Goal: Transaction & Acquisition: Download file/media

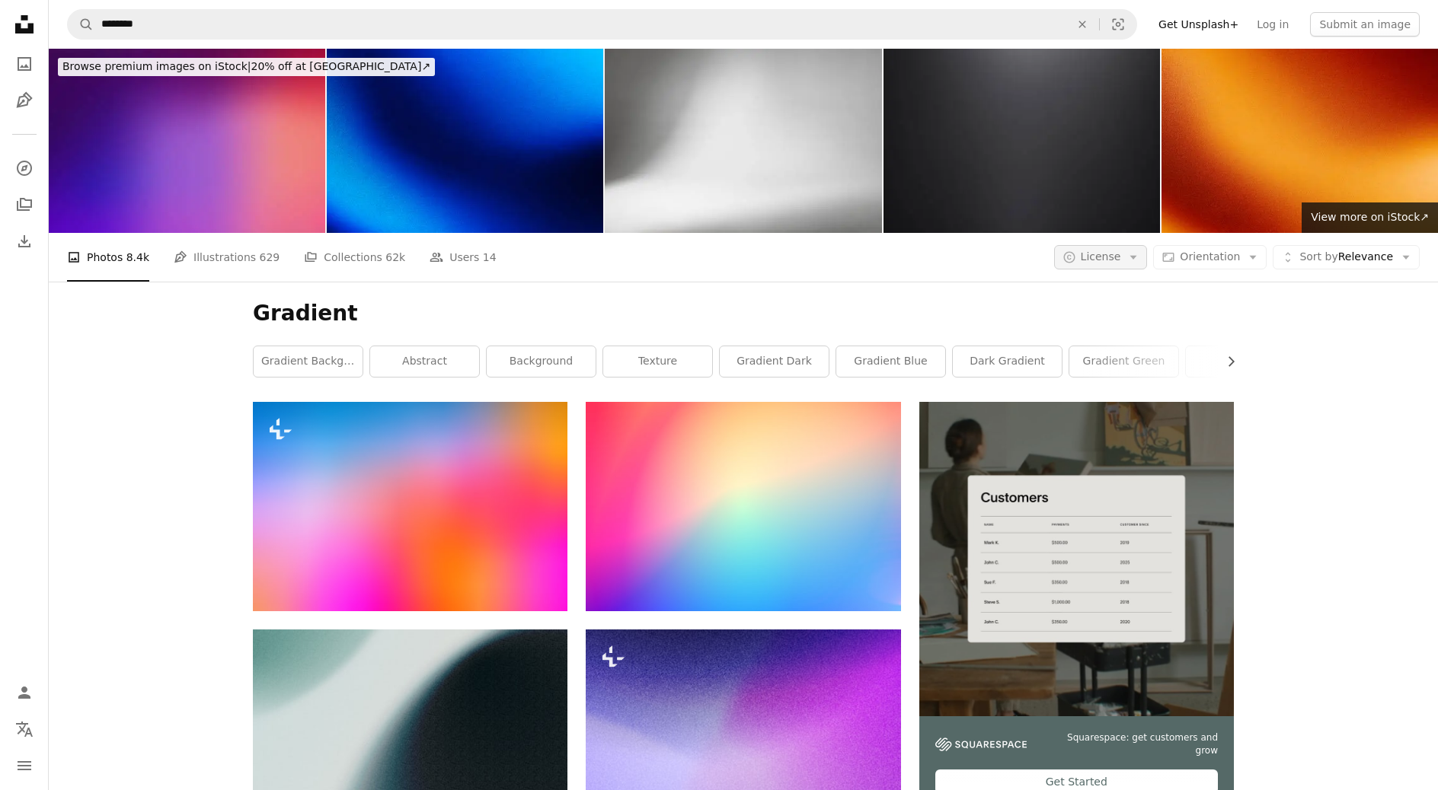
drag, startPoint x: 1106, startPoint y: 71, endPoint x: 1103, endPoint y: 84, distance: 13.3
click at [1106, 251] on span "License" at bounding box center [1101, 257] width 40 height 12
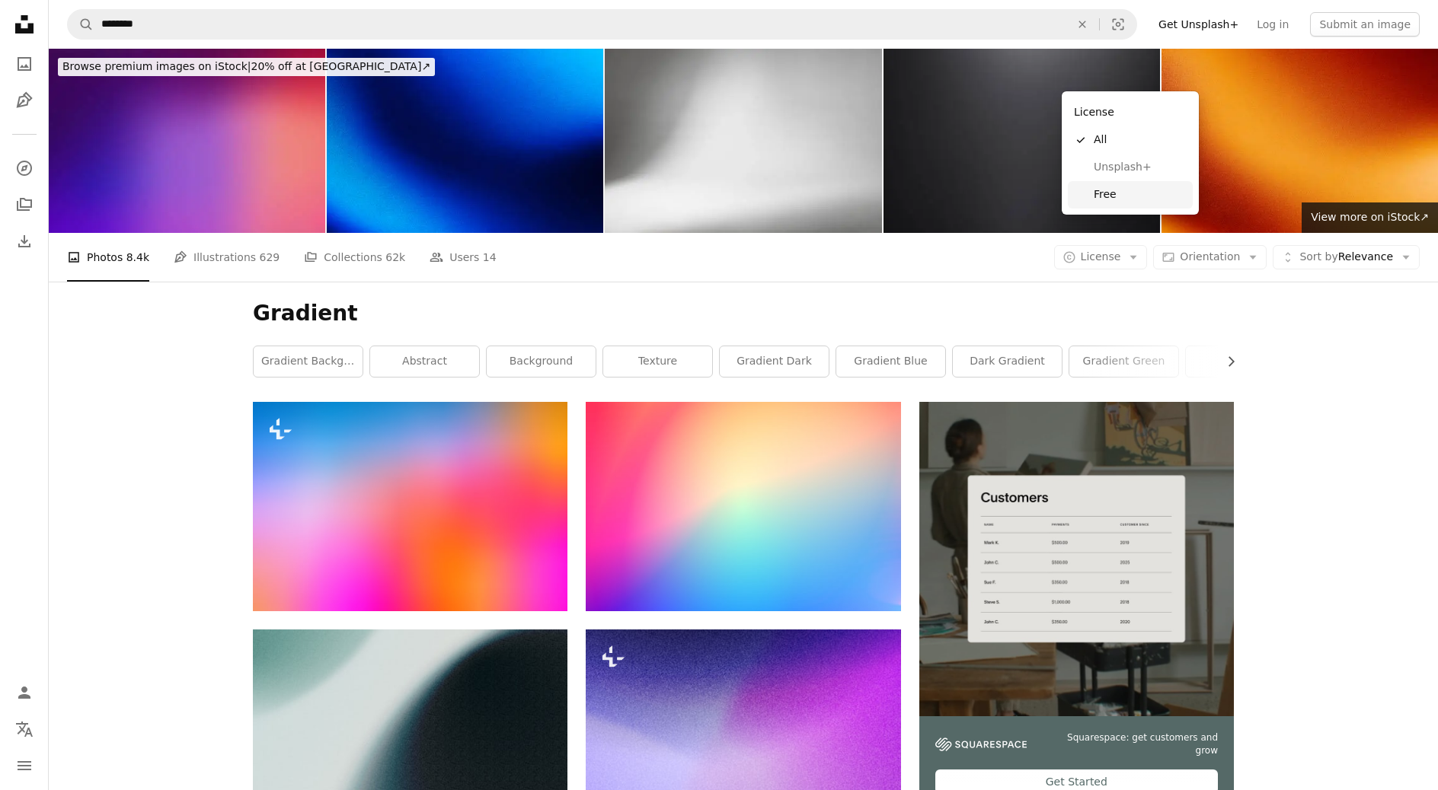
click at [1110, 193] on span "Free" at bounding box center [1140, 194] width 93 height 15
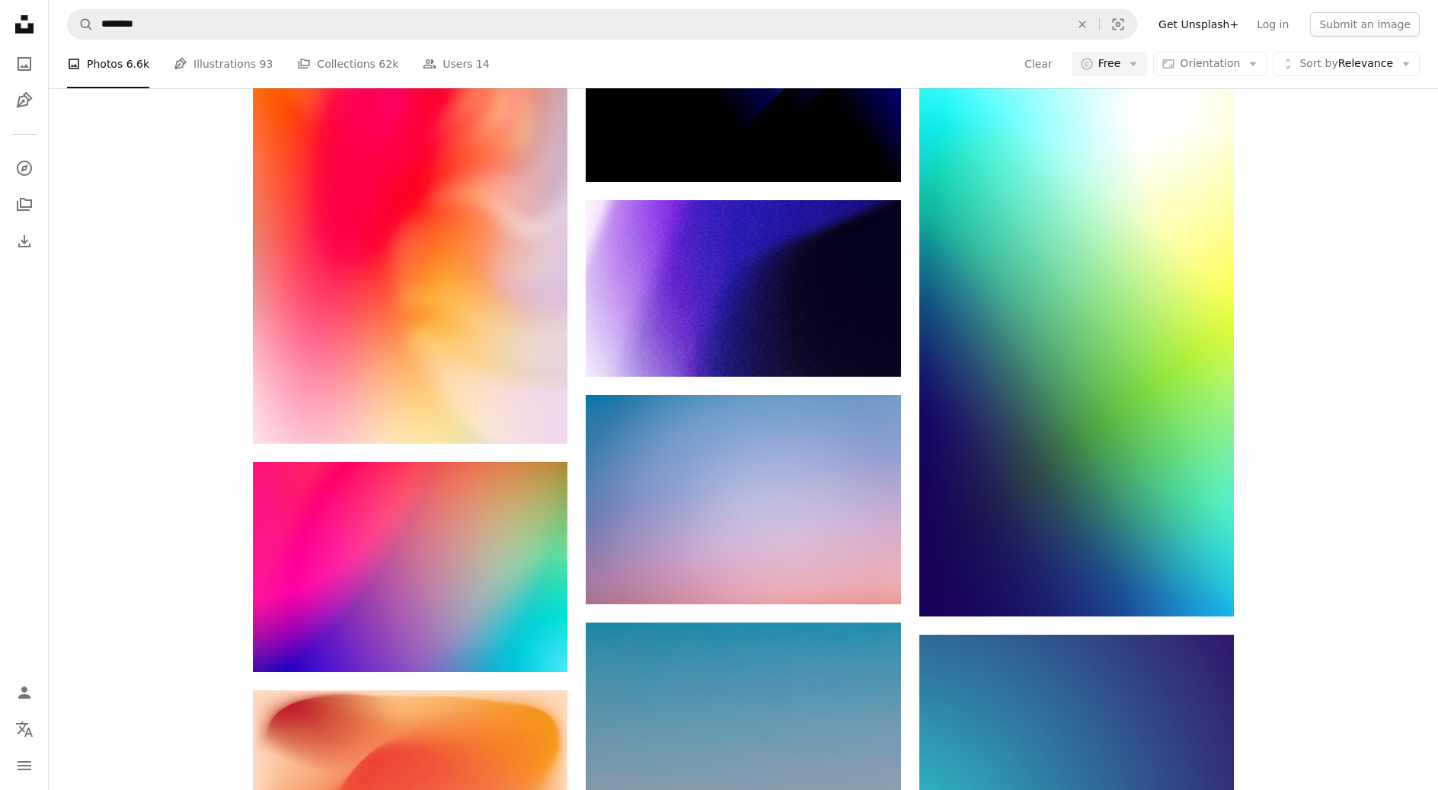
scroll to position [1435, 0]
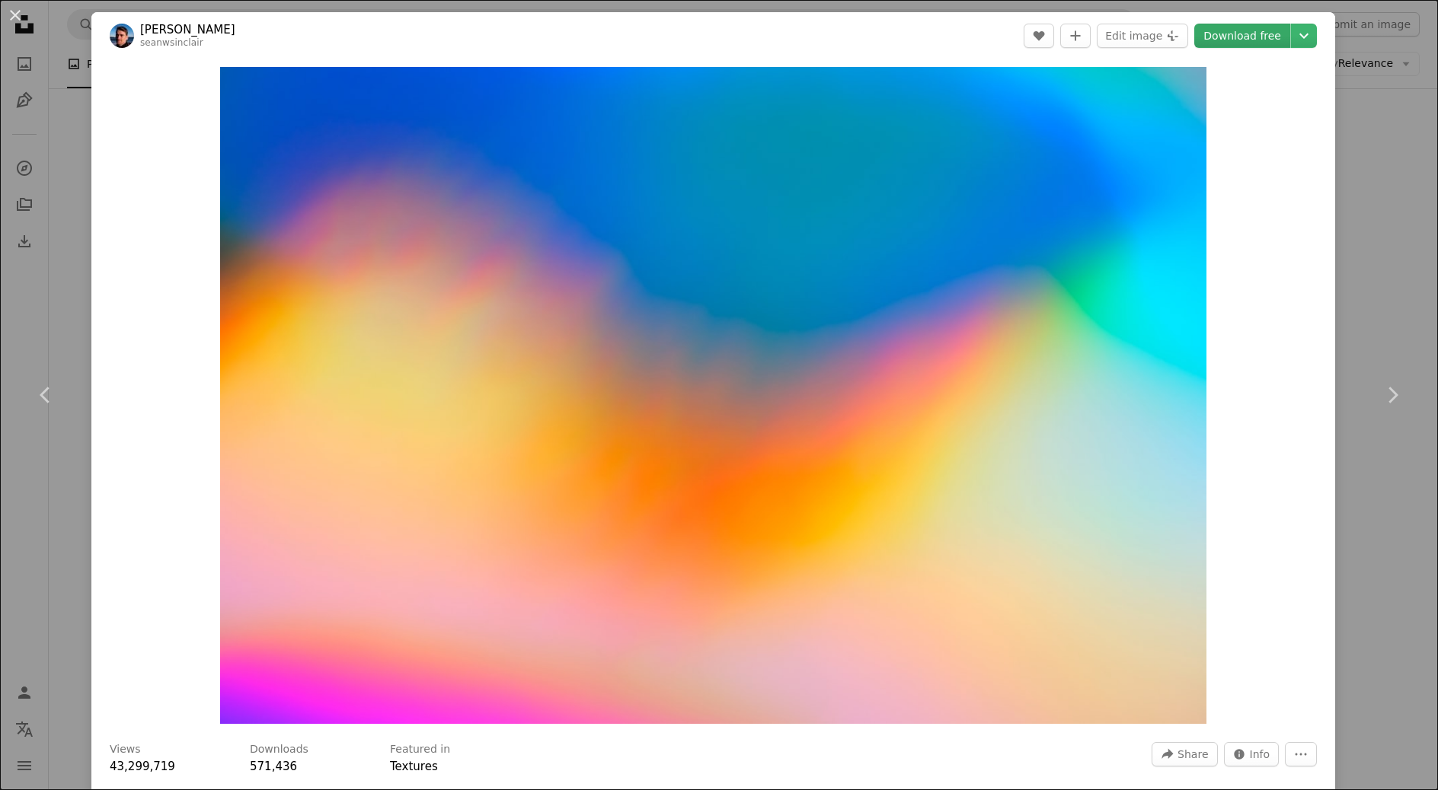
click at [1265, 35] on link "Download free" at bounding box center [1242, 36] width 96 height 24
